Goal: Transaction & Acquisition: Purchase product/service

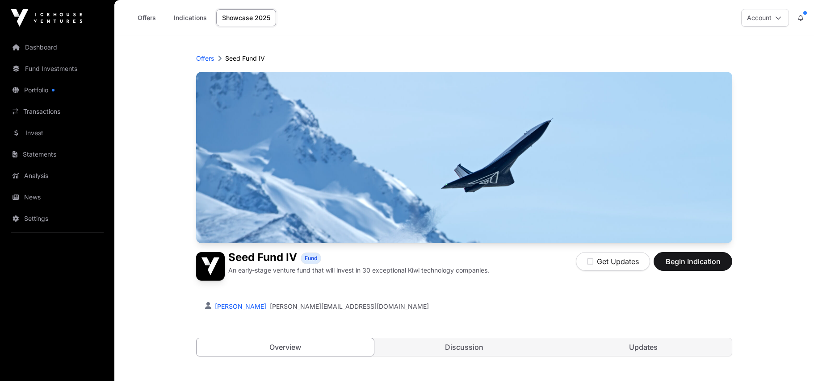
click at [761, 17] on button "Account" at bounding box center [765, 18] width 48 height 18
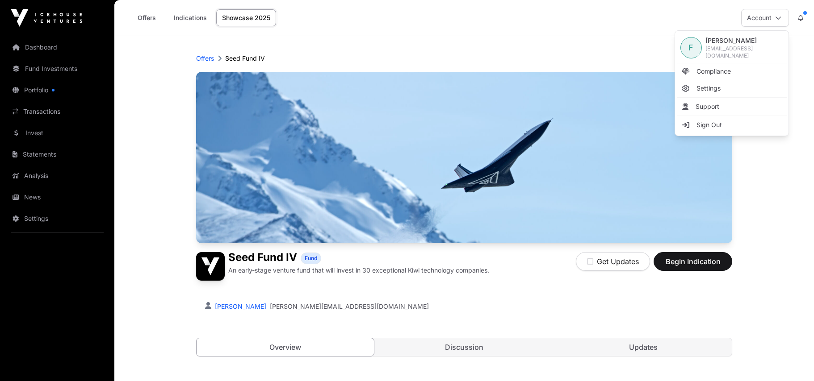
click at [447, 28] on div "Offers Indications Showcase 2025 Account" at bounding box center [464, 18] width 689 height 36
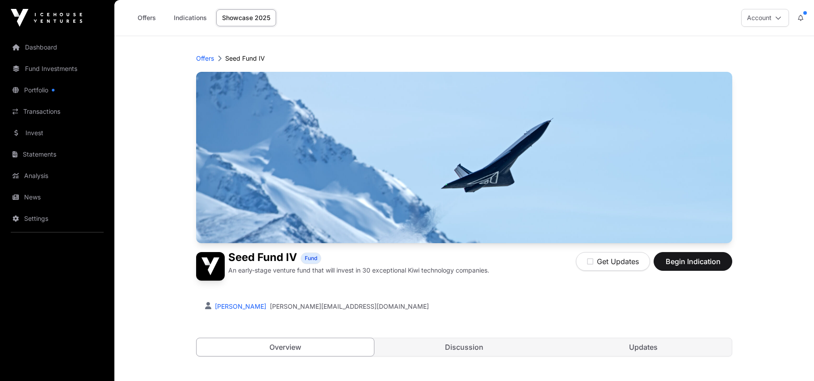
click at [38, 51] on link "Dashboard" at bounding box center [57, 48] width 100 height 20
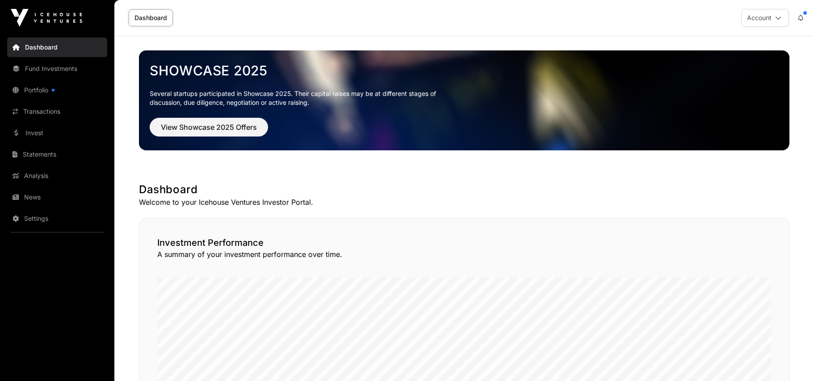
scroll to position [181, 0]
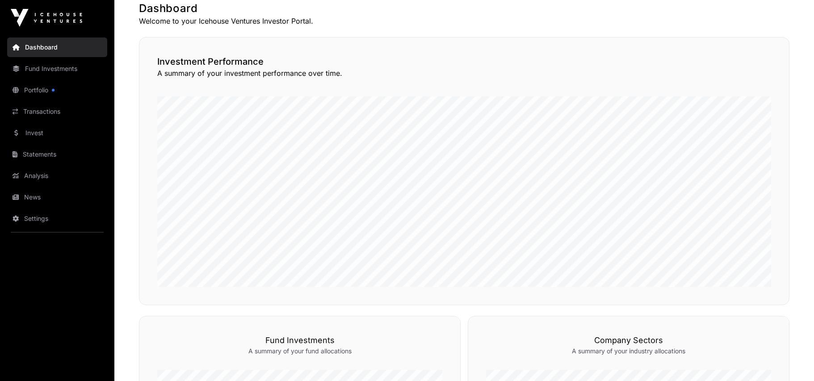
drag, startPoint x: 819, startPoint y: 191, endPoint x: 812, endPoint y: 266, distance: 75.0
click at [812, 264] on main "Showcase 2025 Several startups participated in Showcase 2025. Their capital rai…" at bounding box center [463, 315] width 699 height 921
click at [36, 93] on link "Portfolio" at bounding box center [57, 90] width 100 height 20
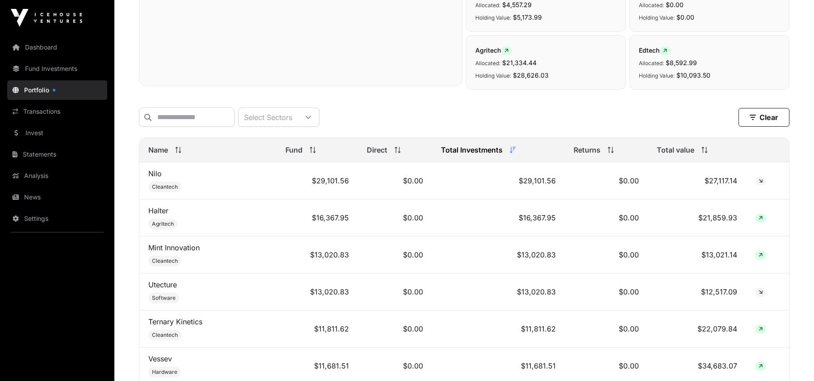
scroll to position [274, 0]
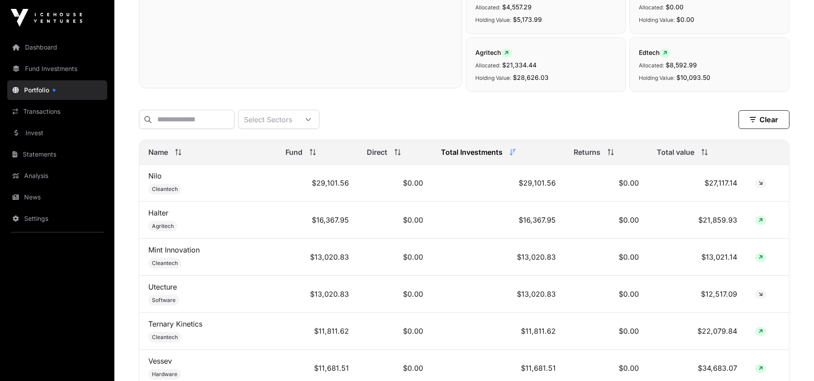
click at [49, 137] on link "Invest" at bounding box center [57, 133] width 100 height 20
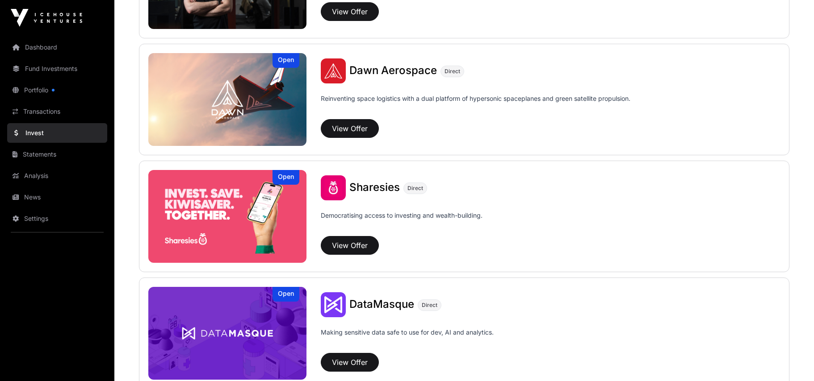
scroll to position [1011, 0]
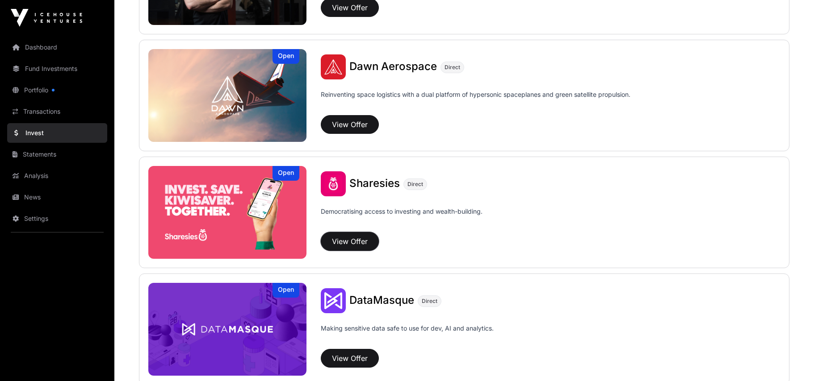
click at [365, 246] on button "View Offer" at bounding box center [350, 241] width 58 height 19
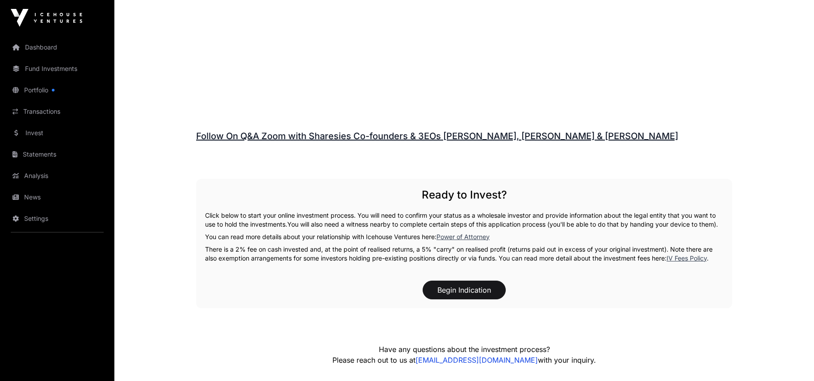
scroll to position [1292, 0]
